Goal: Information Seeking & Learning: Learn about a topic

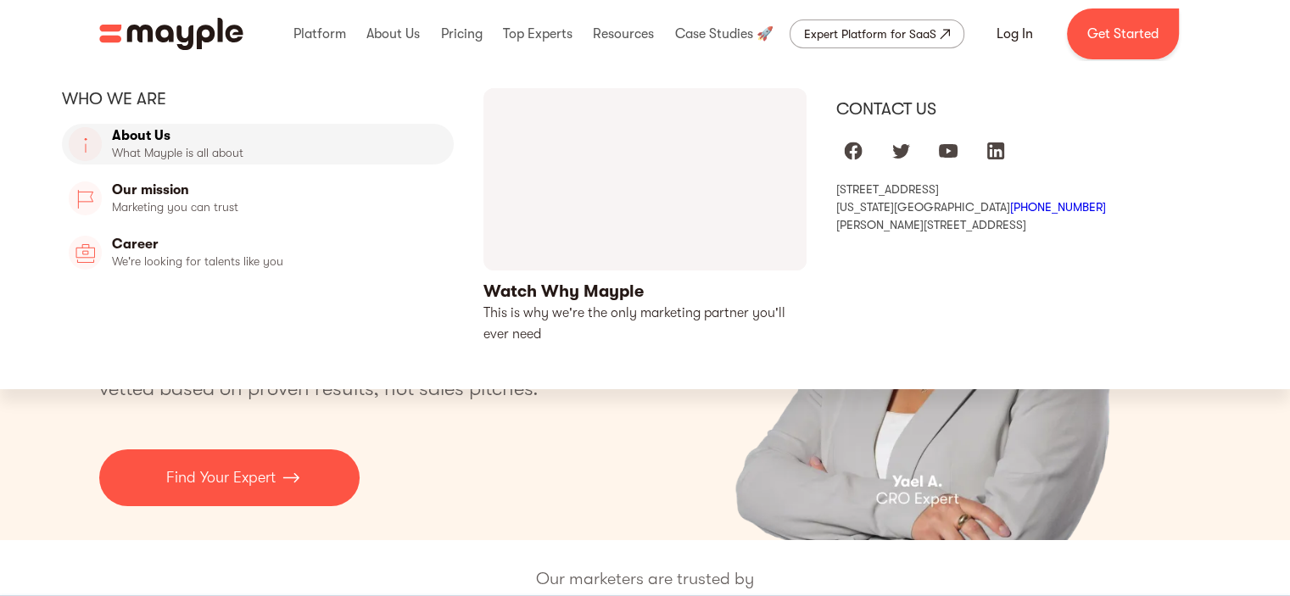
click at [156, 137] on link "About Us" at bounding box center [258, 144] width 393 height 41
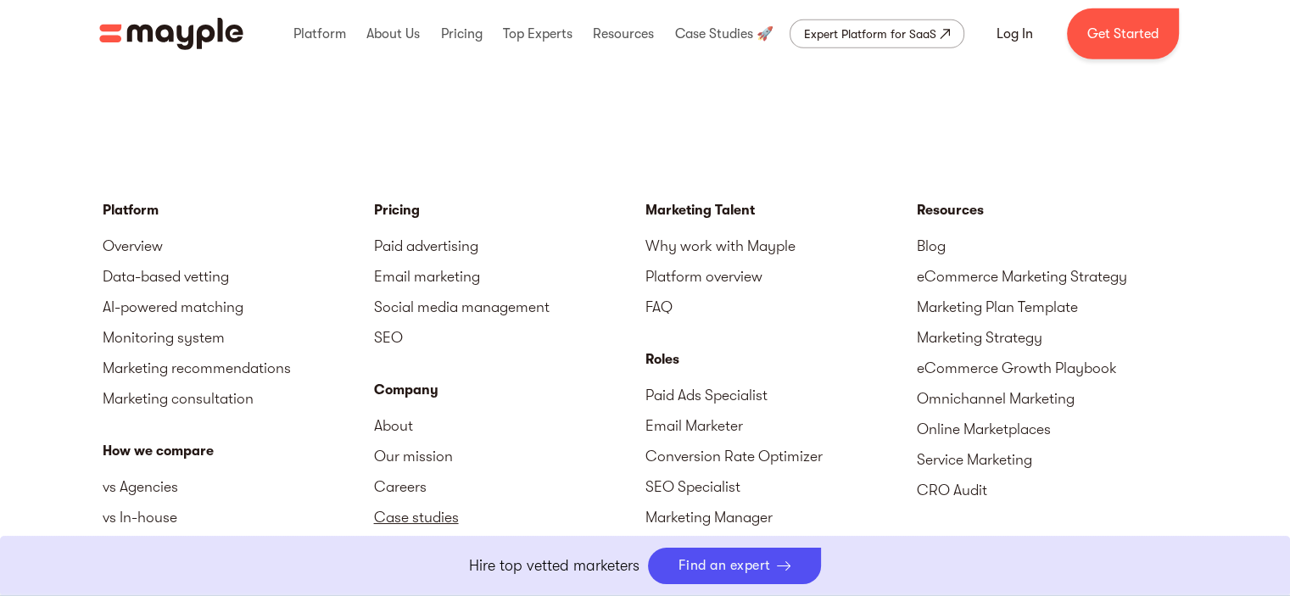
scroll to position [5022, 0]
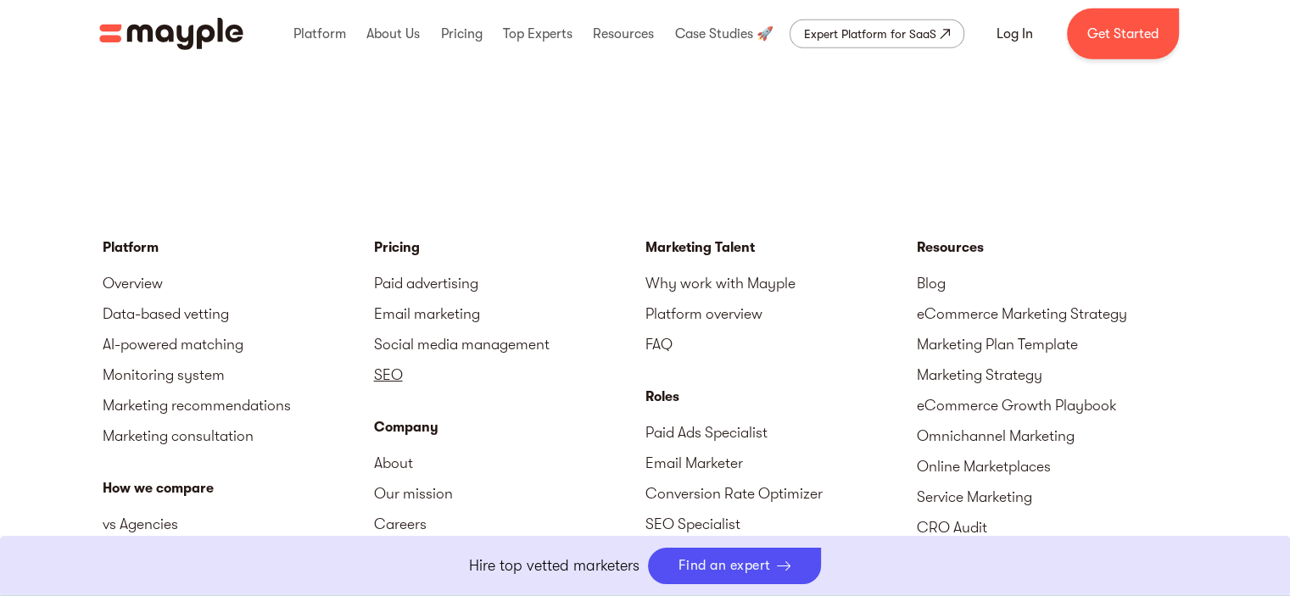
click at [388, 360] on link "SEO" at bounding box center [509, 375] width 271 height 31
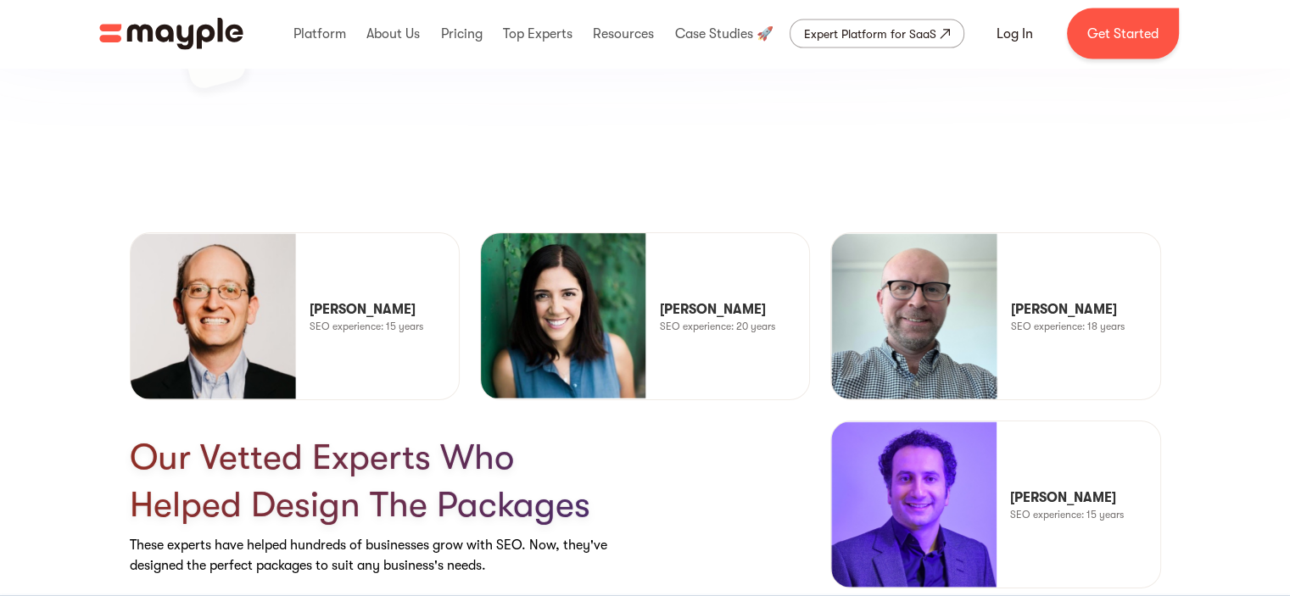
scroll to position [3875, 0]
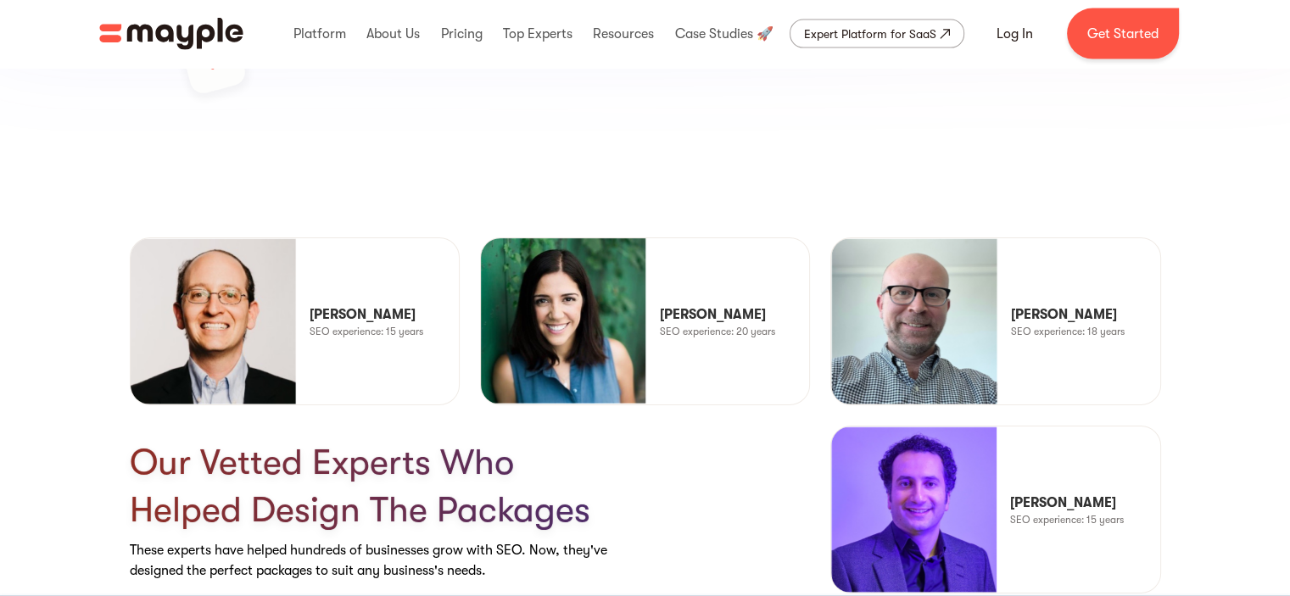
drag, startPoint x: 431, startPoint y: 304, endPoint x: 311, endPoint y: 298, distance: 119.7
click at [311, 305] on p "[PERSON_NAME]" at bounding box center [363, 315] width 106 height 20
copy p "[PERSON_NAME]"
drag, startPoint x: 763, startPoint y: 301, endPoint x: 660, endPoint y: 298, distance: 102.7
click at [660, 305] on div "[PERSON_NAME] SEO experience: 20 years" at bounding box center [717, 322] width 115 height 34
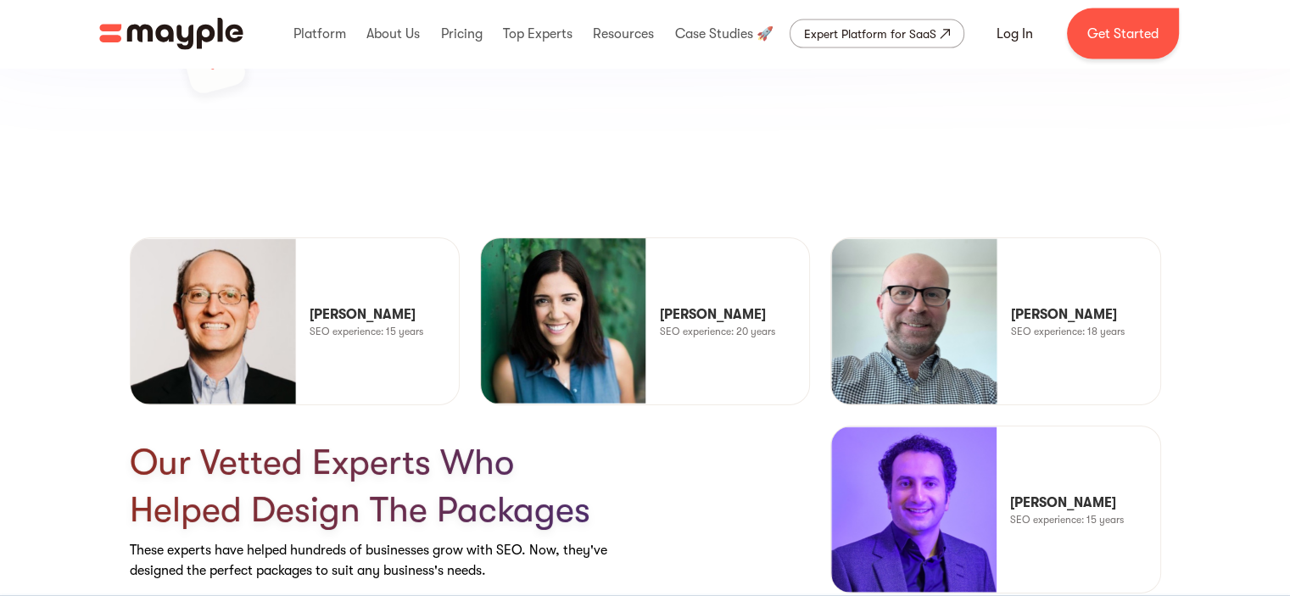
copy p "[PERSON_NAME]"
drag, startPoint x: 1120, startPoint y: 305, endPoint x: 1014, endPoint y: 299, distance: 105.3
click at [1014, 305] on div "[PERSON_NAME] experience: 18 years" at bounding box center [1068, 322] width 114 height 34
copy p "[PERSON_NAME]"
